Goal: Task Accomplishment & Management: Manage account settings

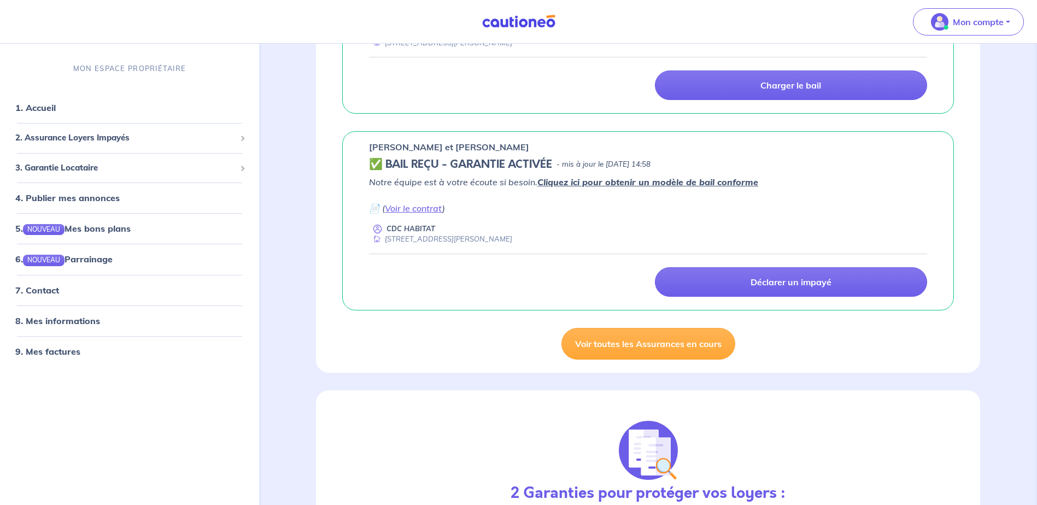
scroll to position [875, 0]
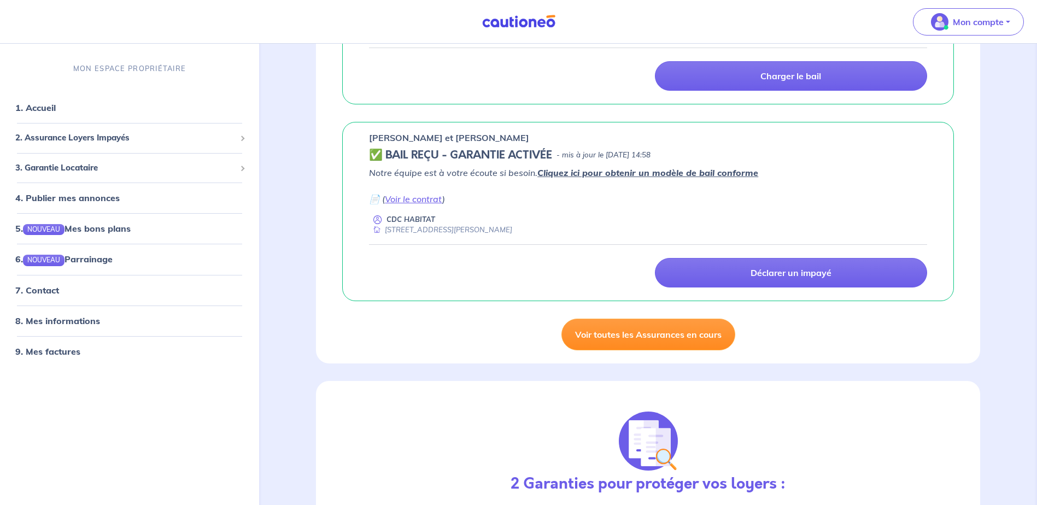
click at [676, 342] on link "Voir toutes les Assurances en cours" at bounding box center [649, 335] width 174 height 32
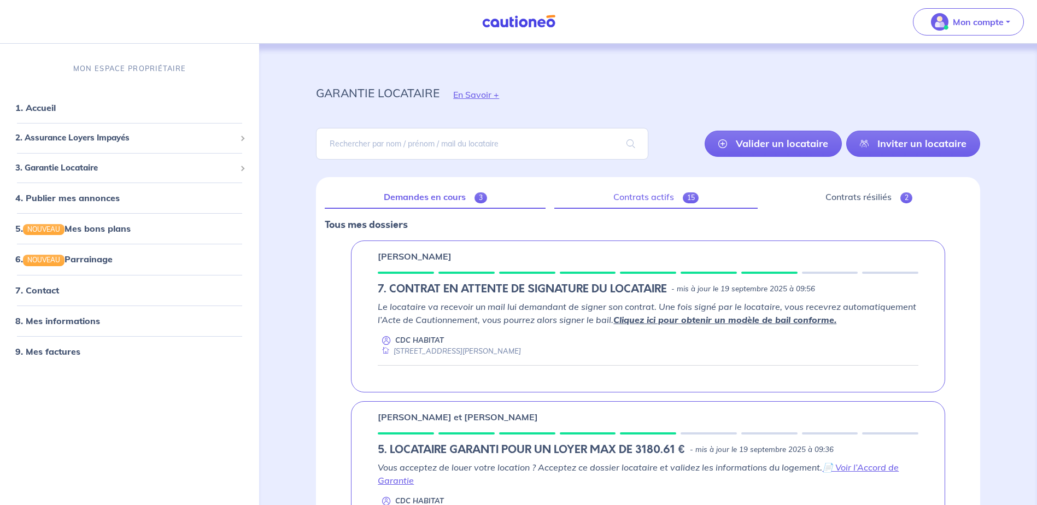
click at [636, 200] on link "Contrats actifs 15" at bounding box center [655, 197] width 203 height 23
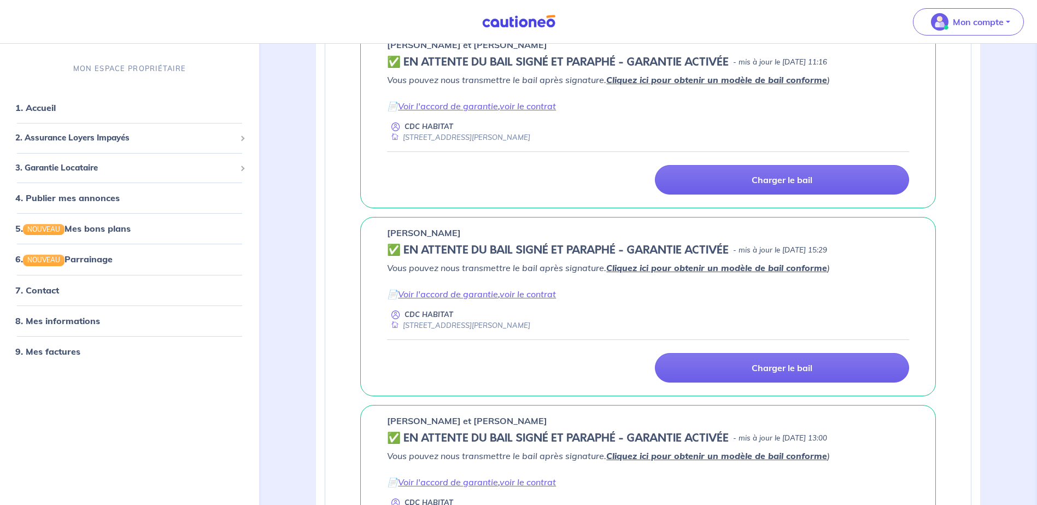
scroll to position [1367, 0]
